Goal: Information Seeking & Learning: Learn about a topic

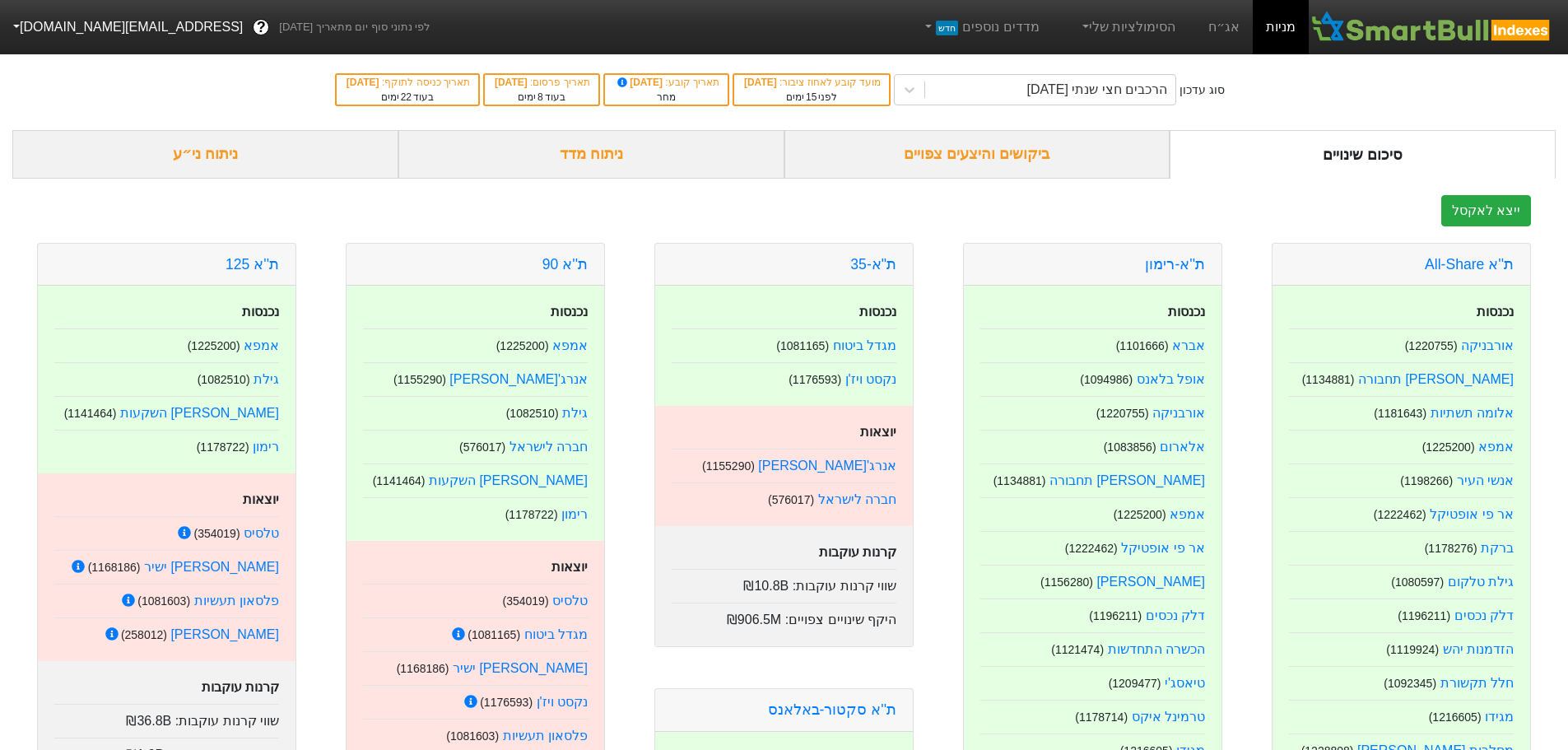
click at [248, 105] on div "סוג עדכון הרכבים חצי שנתי [DATE] מועד קובע לאחוז ציבור : [DATE] לפני 15 ימים תא…" at bounding box center [784, 89] width 1568 height 81
click at [990, 200] on div "ייצא לאקסל" at bounding box center [784, 210] width 1543 height 31
click at [195, 157] on div "ניתוח ני״ע" at bounding box center [205, 153] width 386 height 48
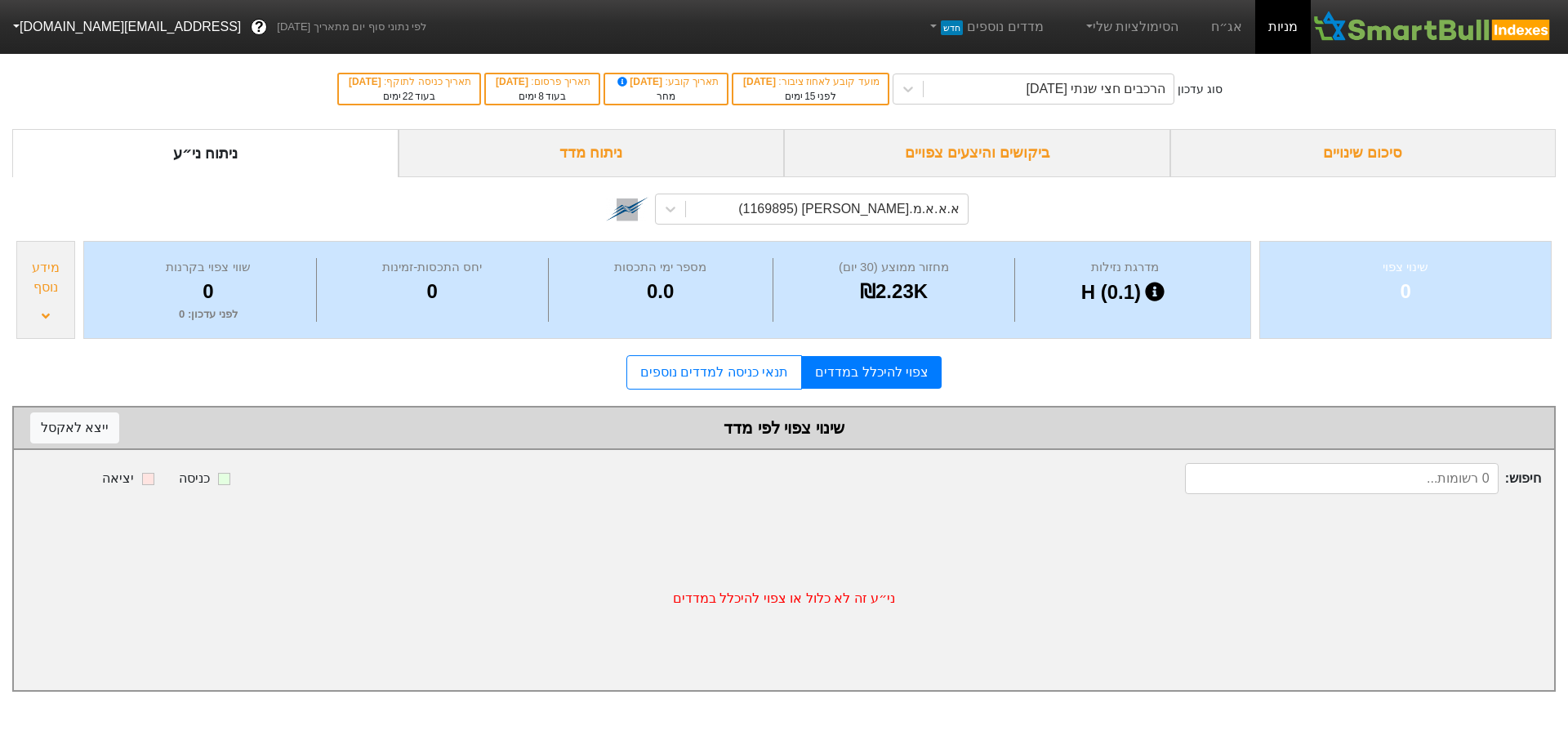
click at [1394, 461] on div "חיפוש : כניסה יציאה" at bounding box center [784, 478] width 1541 height 58
click at [1391, 482] on input at bounding box center [1342, 479] width 314 height 31
type input "ישרוטל"
click at [720, 203] on div "א.א.א.מ.[PERSON_NAME] (1169895)" at bounding box center [826, 209] width 282 height 29
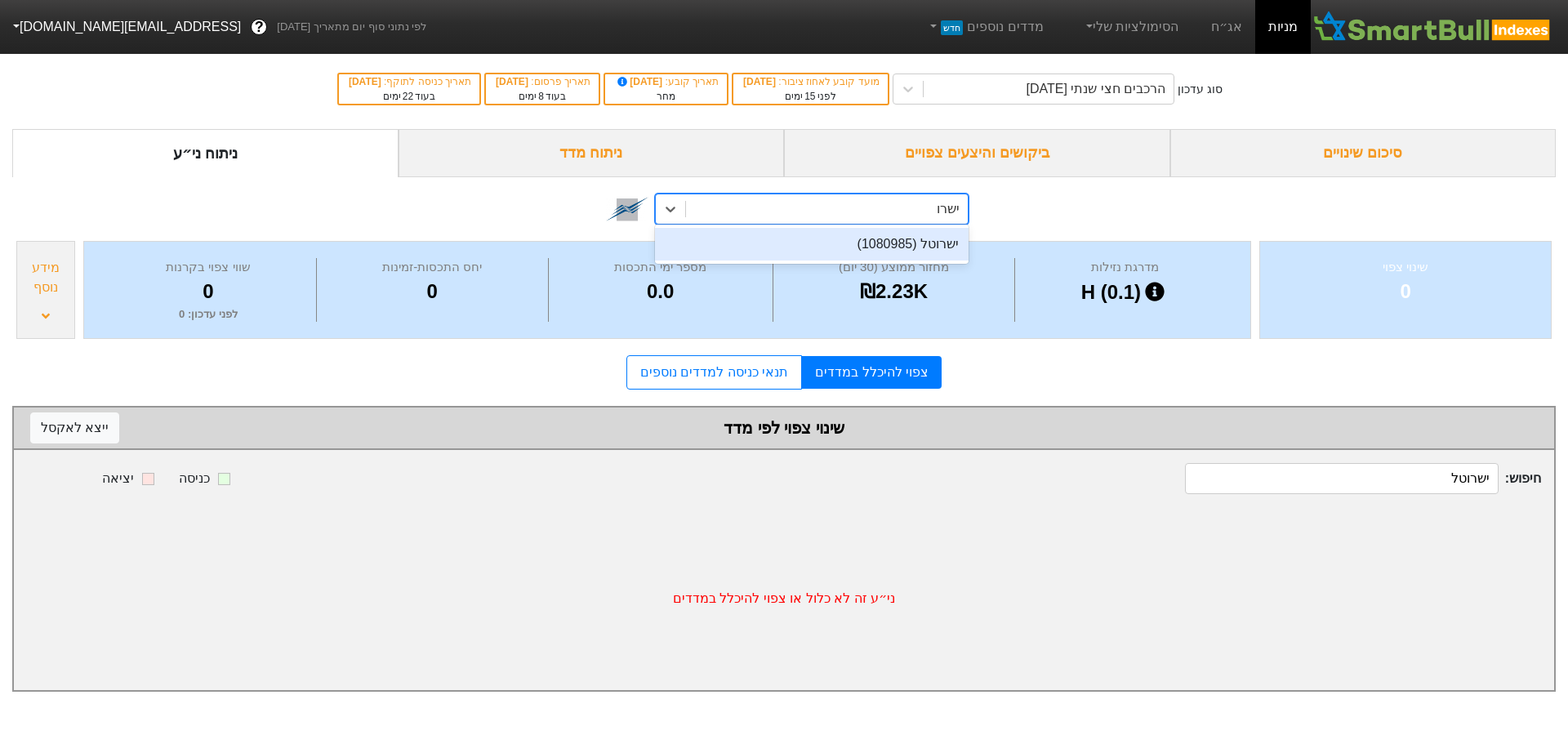
type input "ישרוט"
click at [778, 244] on div "ישרוטל (1080985)" at bounding box center [812, 244] width 314 height 32
